Goal: Information Seeking & Learning: Find specific fact

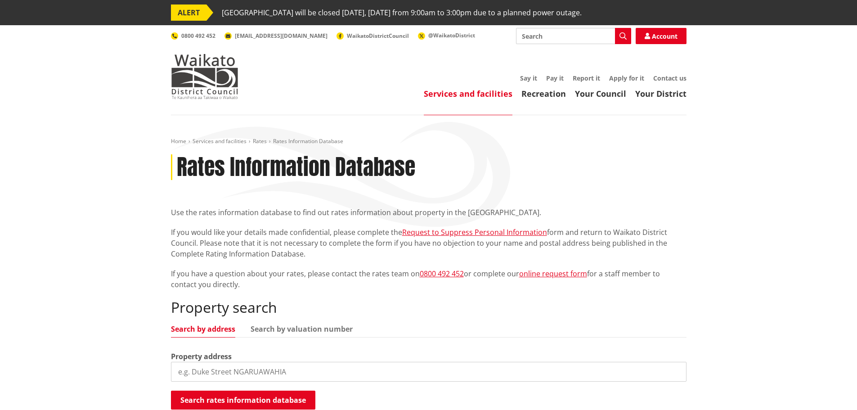
click at [234, 378] on input "search" at bounding box center [429, 372] width 516 height 20
type input "7c driver"
click at [262, 388] on div "Property search Search by address Search by valuation number Property address 7…" at bounding box center [429, 355] width 516 height 112
click at [252, 395] on button "Search rates information database" at bounding box center [243, 399] width 144 height 19
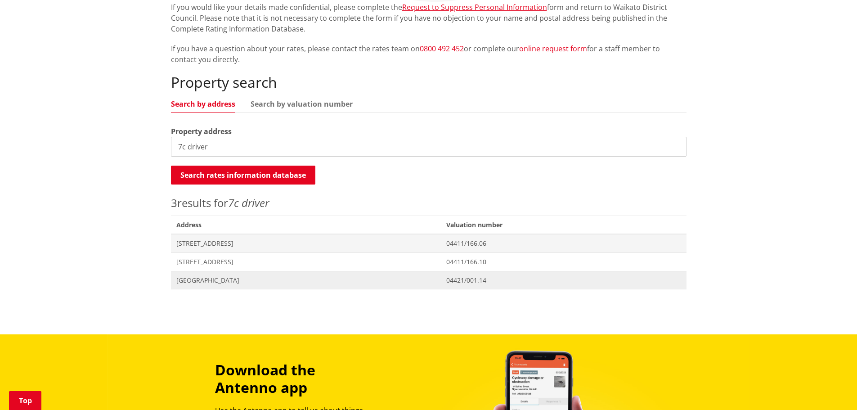
click at [212, 284] on span "[GEOGRAPHIC_DATA]" at bounding box center [305, 280] width 259 height 9
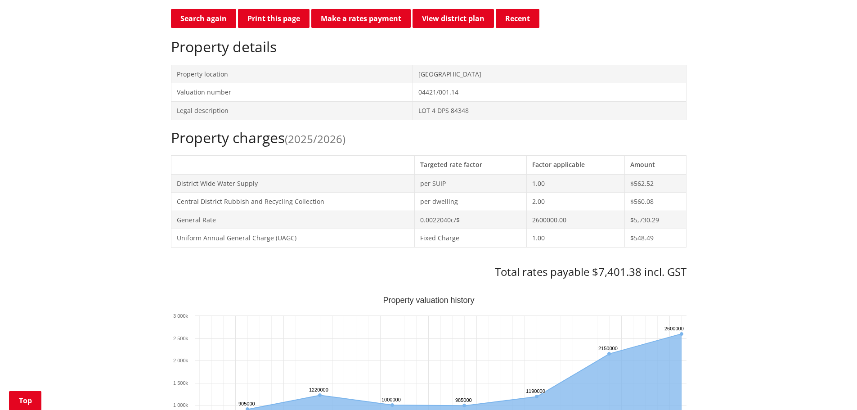
scroll to position [405, 0]
